Goal: Information Seeking & Learning: Learn about a topic

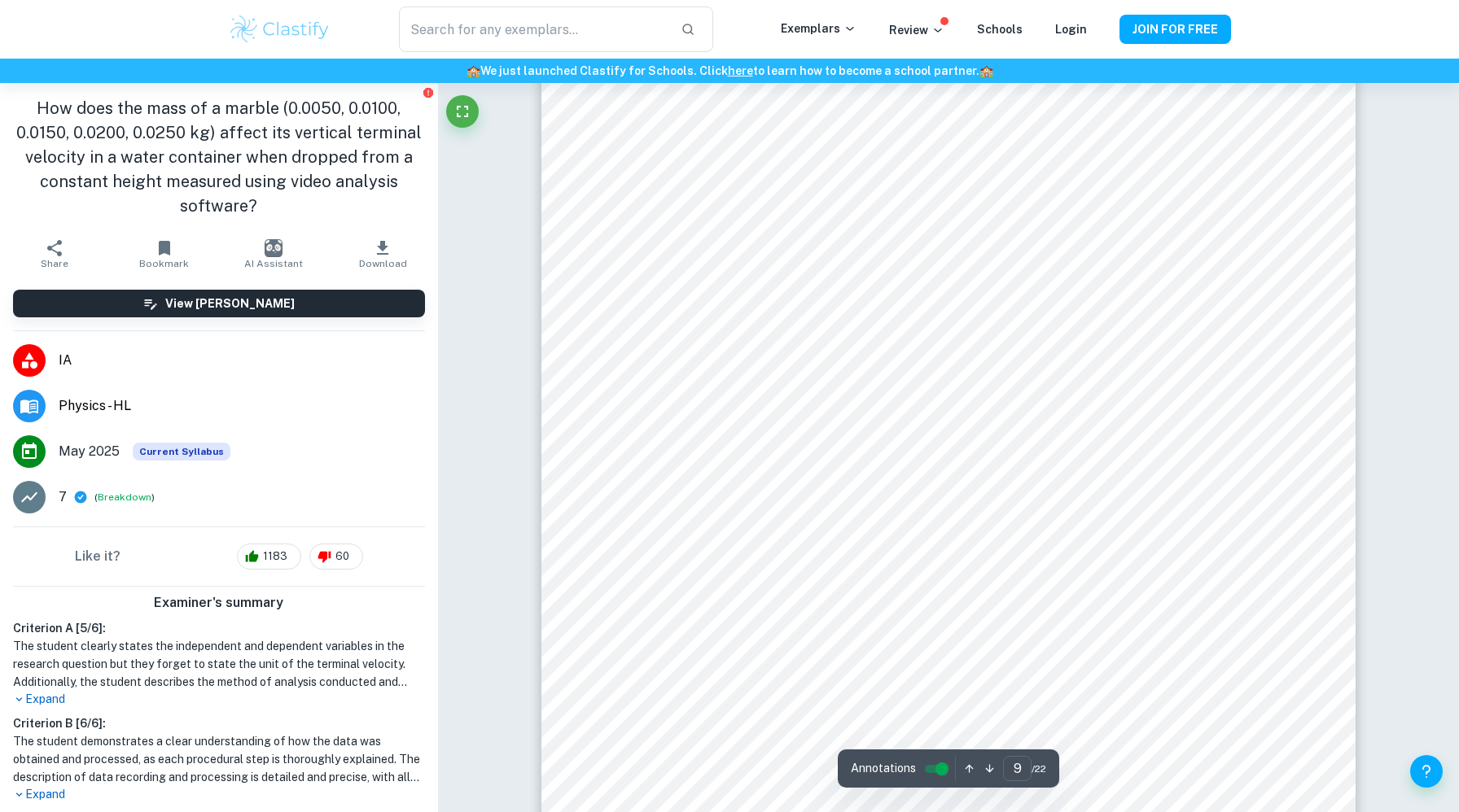
scroll to position [9973, 0]
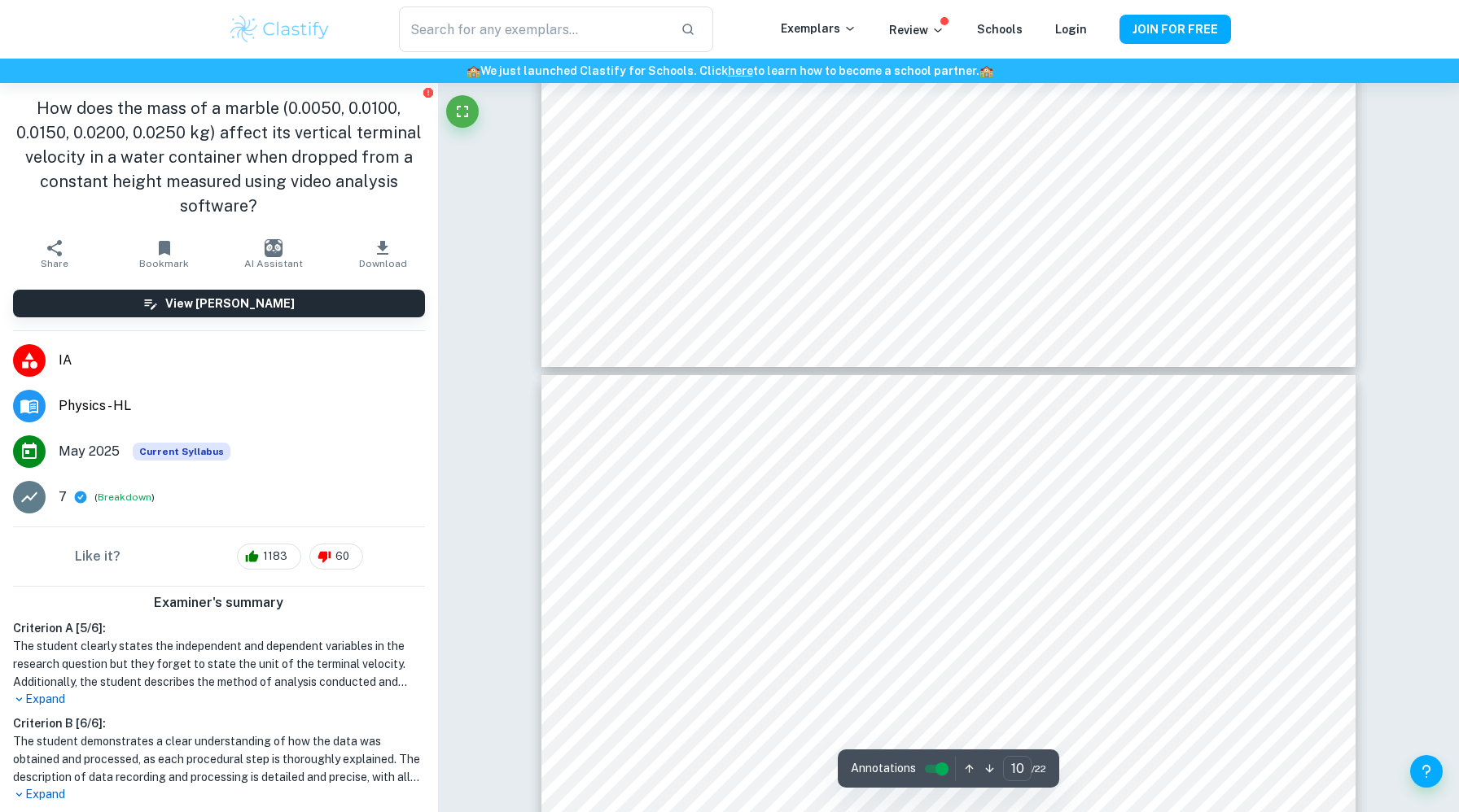
type input "9"
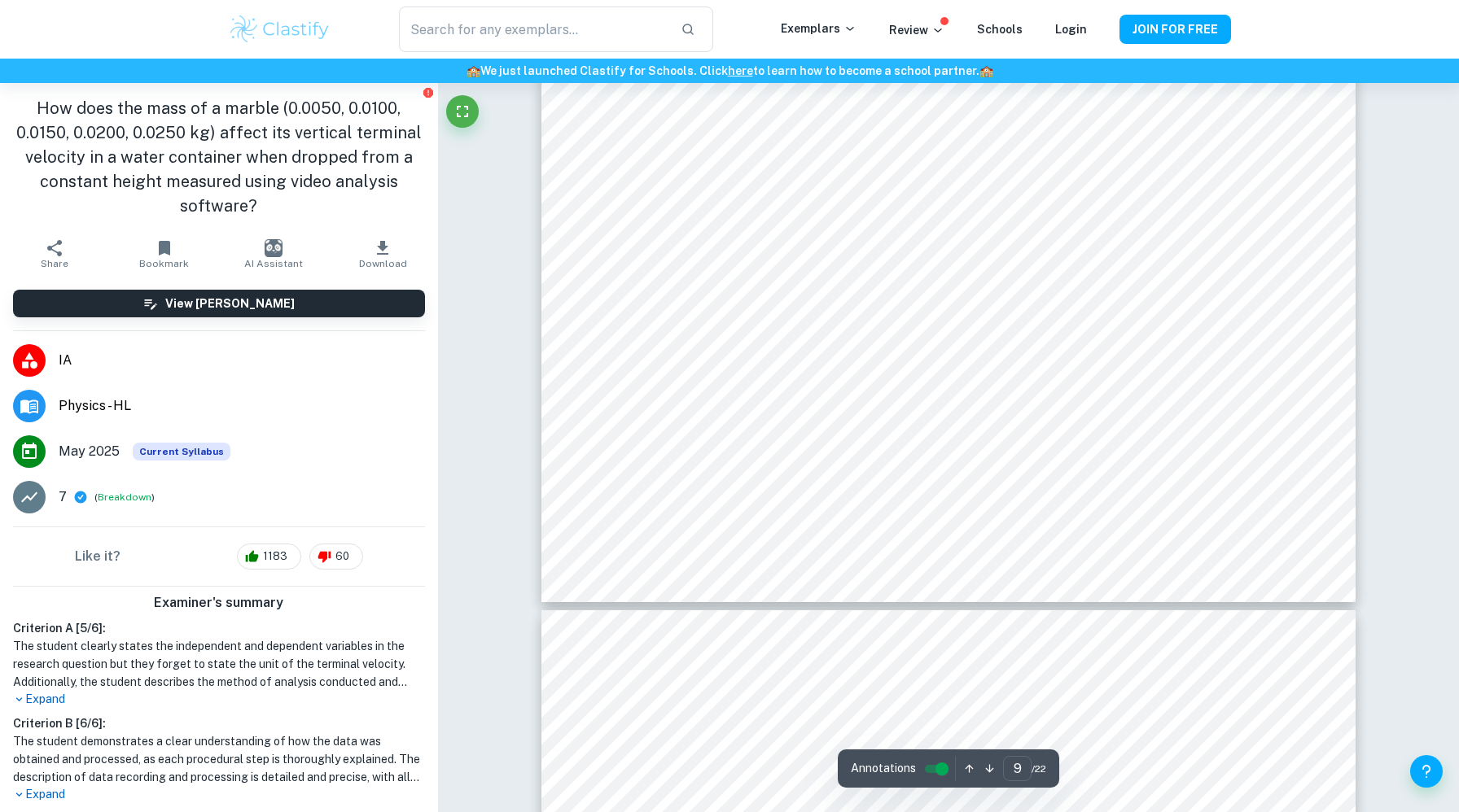
scroll to position [10270, 0]
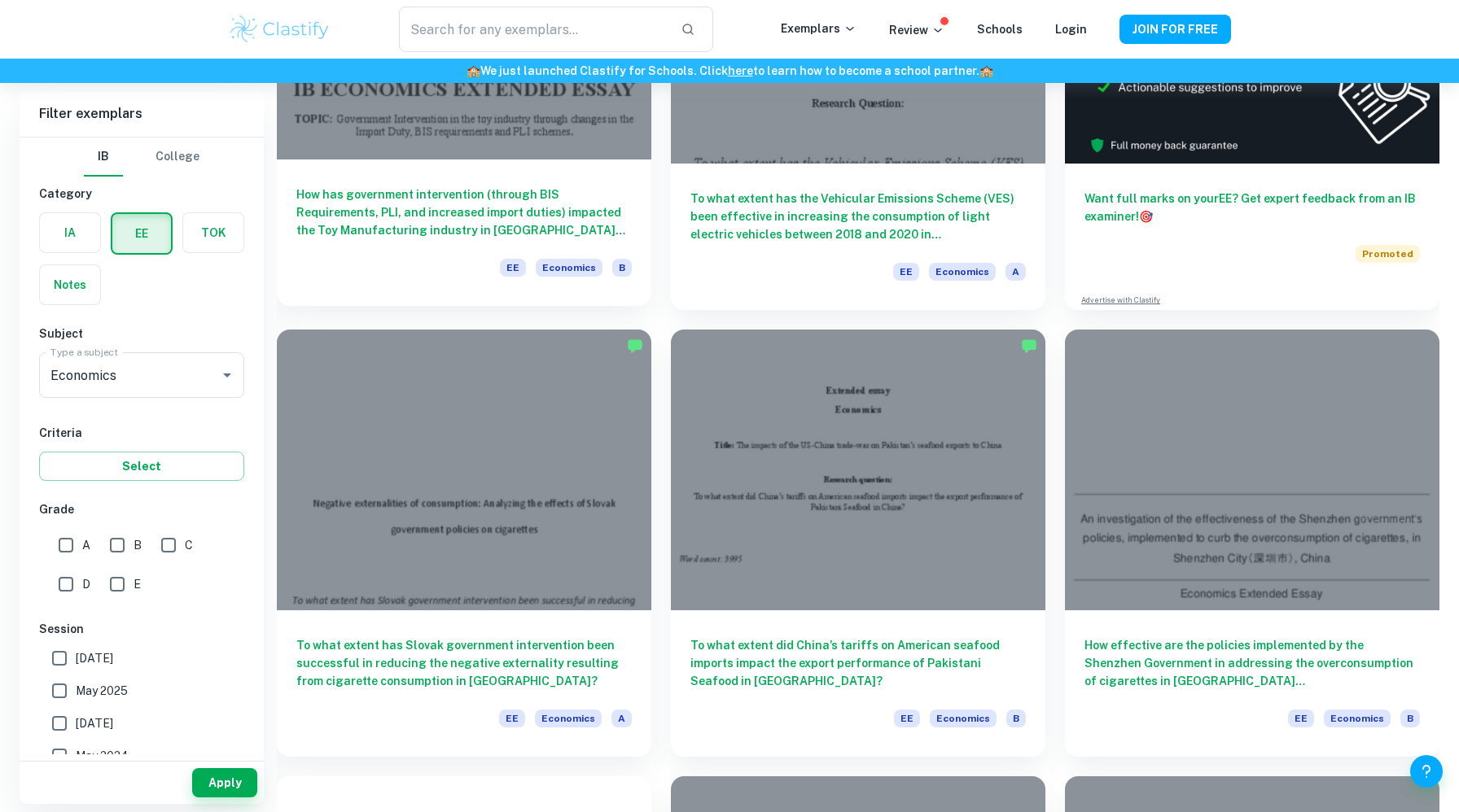
scroll to position [340, 0]
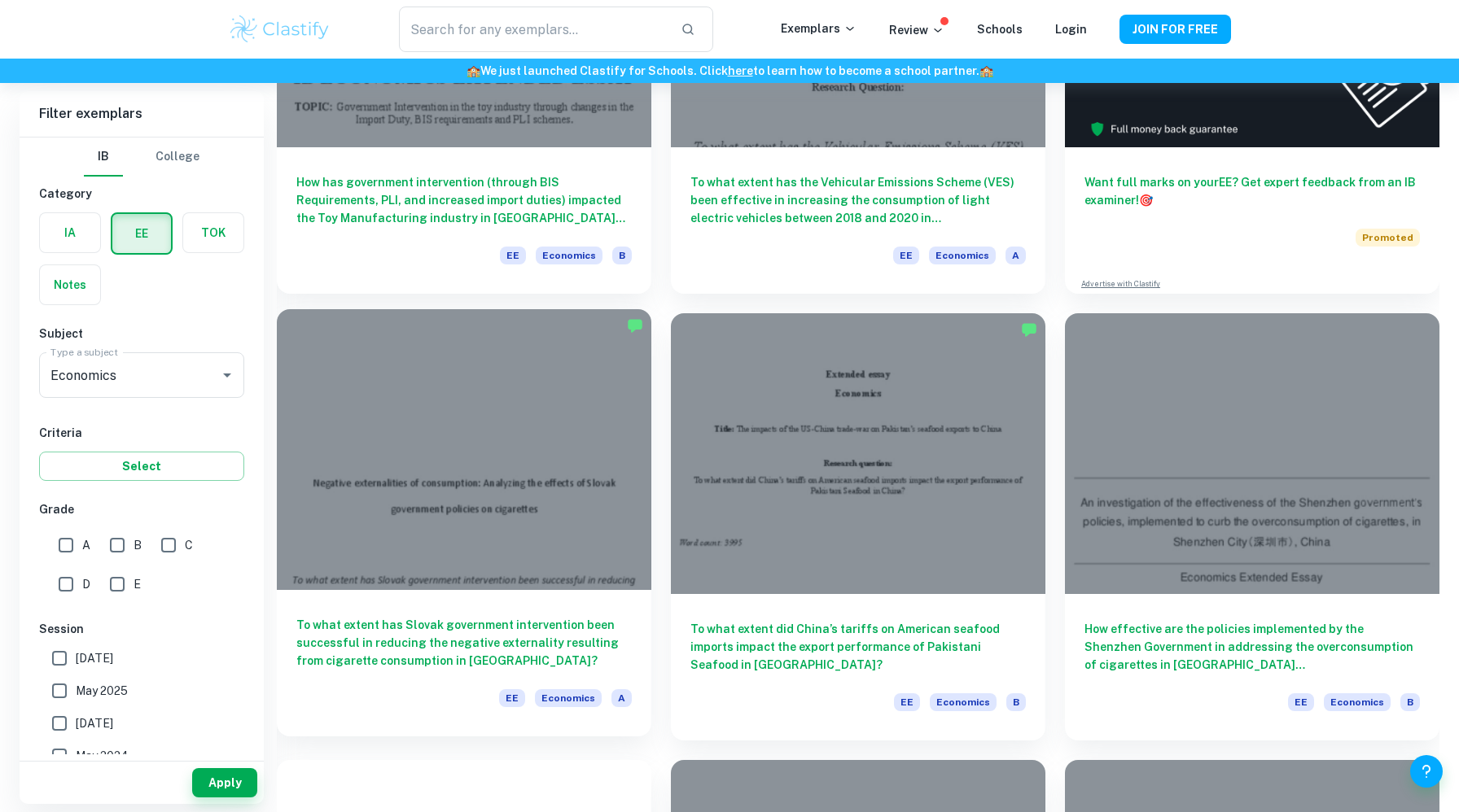
click at [436, 642] on h6 "To what extent has Slovak government intervention been successful in reducing t…" at bounding box center [464, 642] width 336 height 54
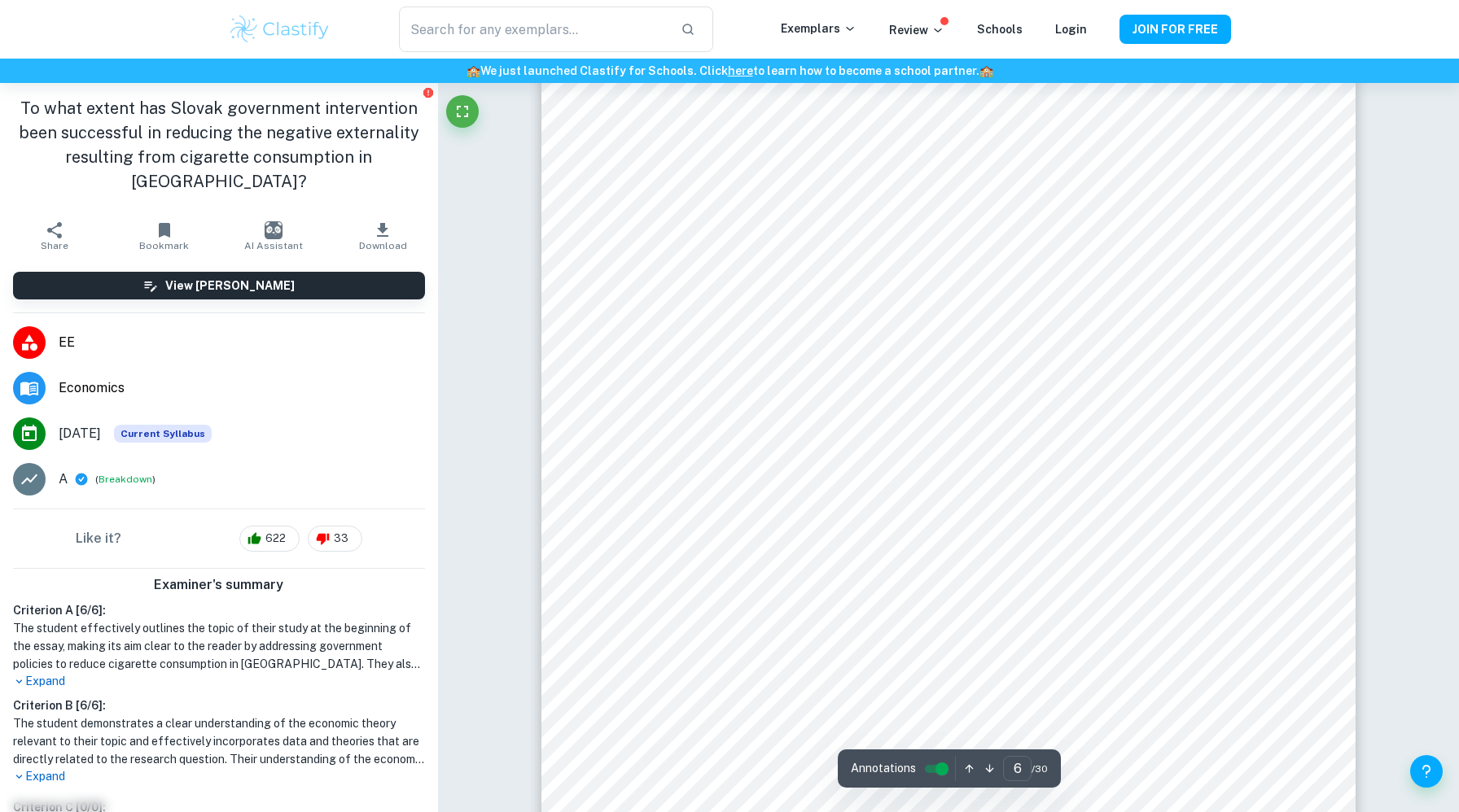
scroll to position [5619, 0]
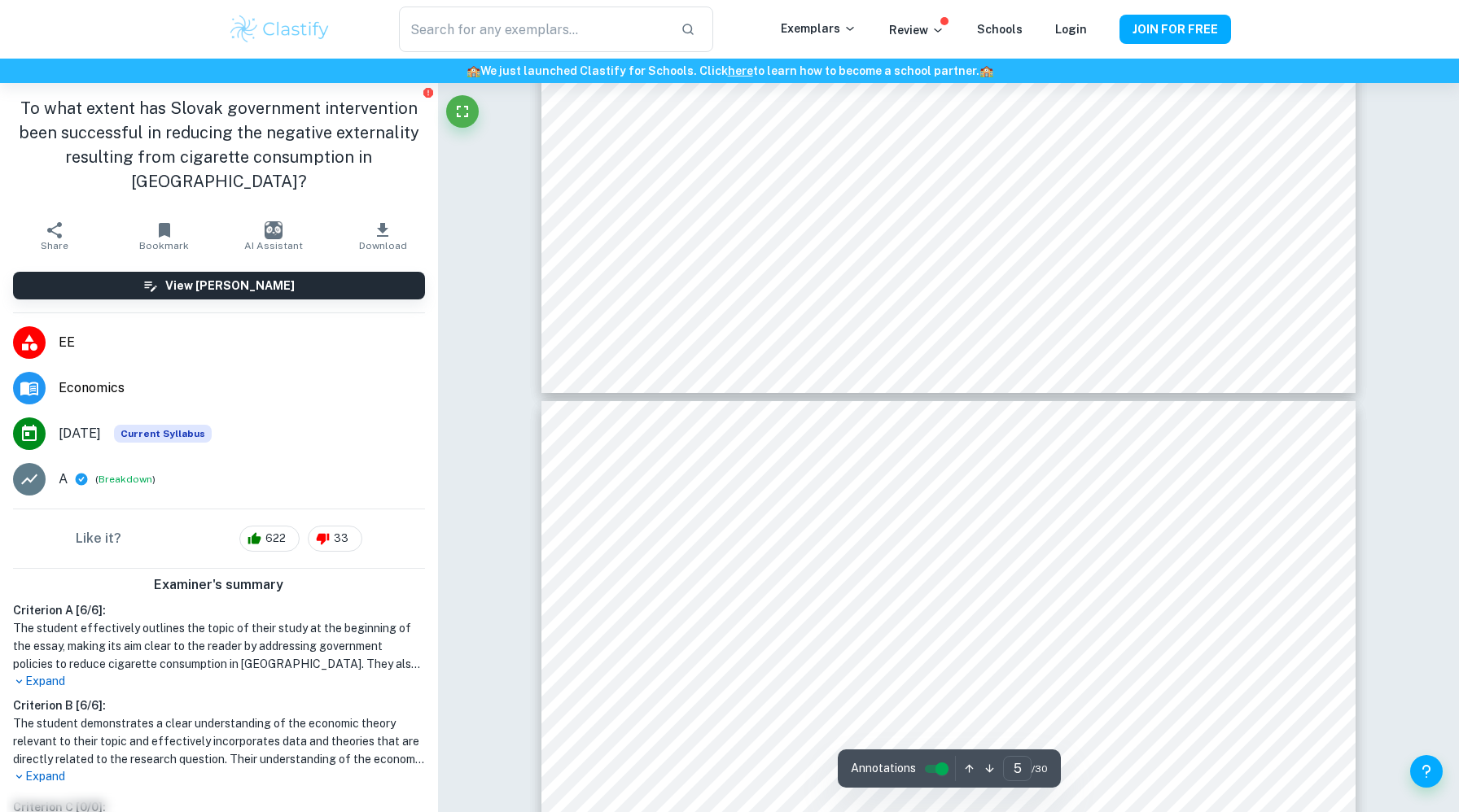
type input "4"
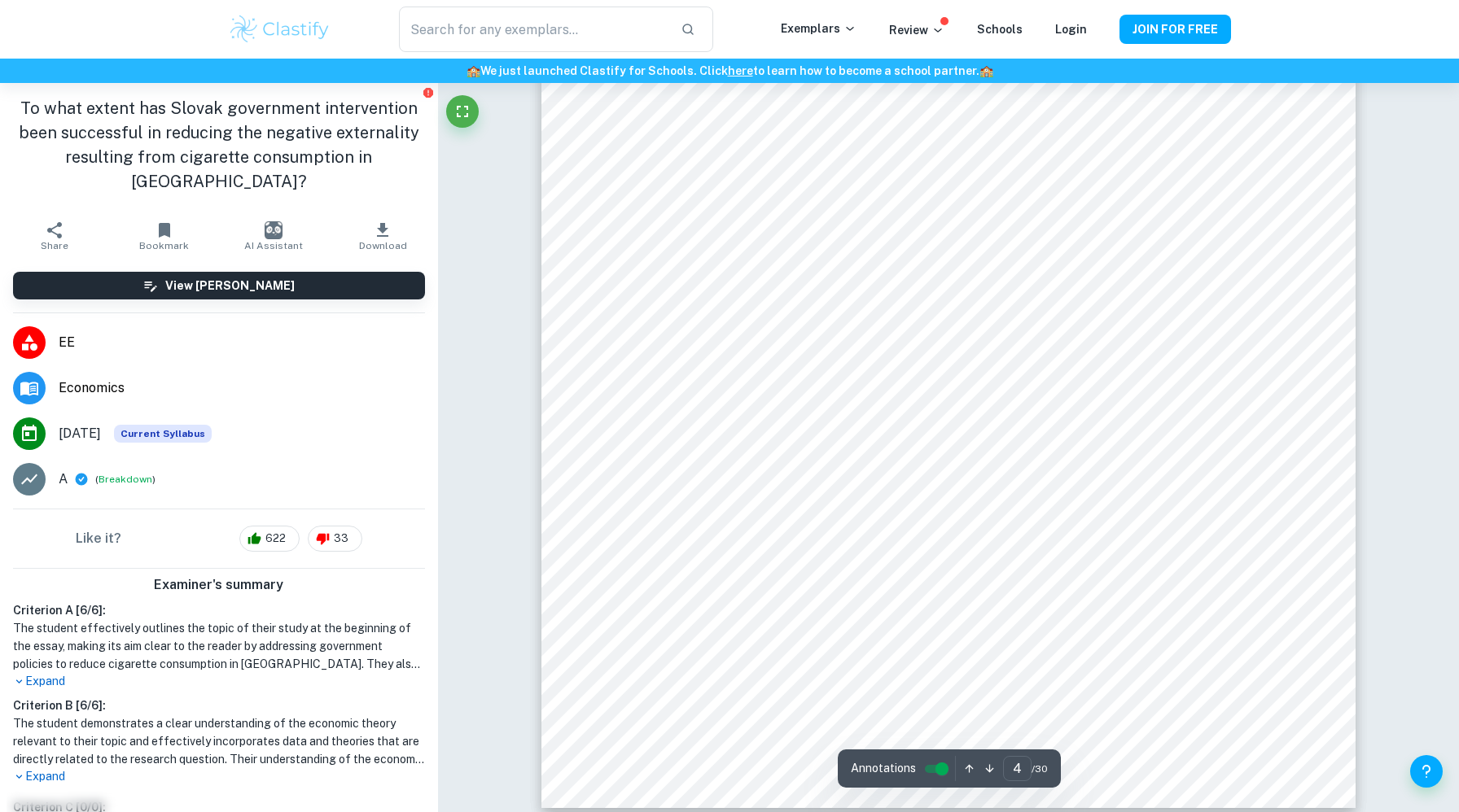
scroll to position [3758, 0]
